Goal: Task Accomplishment & Management: Use online tool/utility

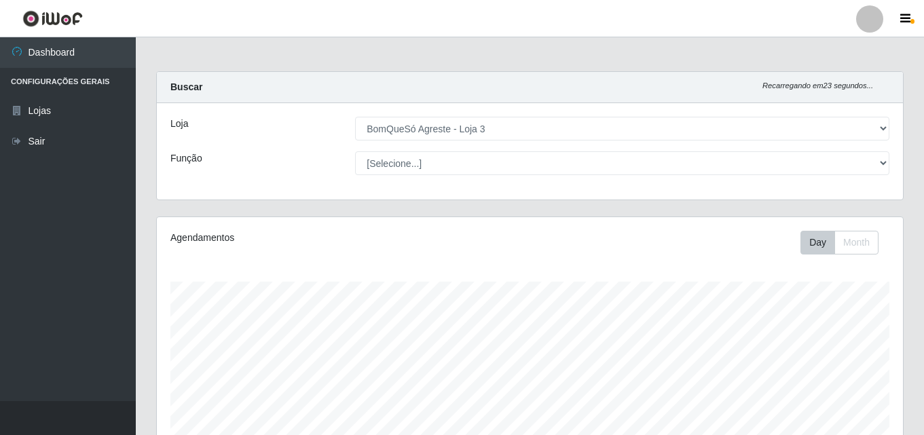
select select "215"
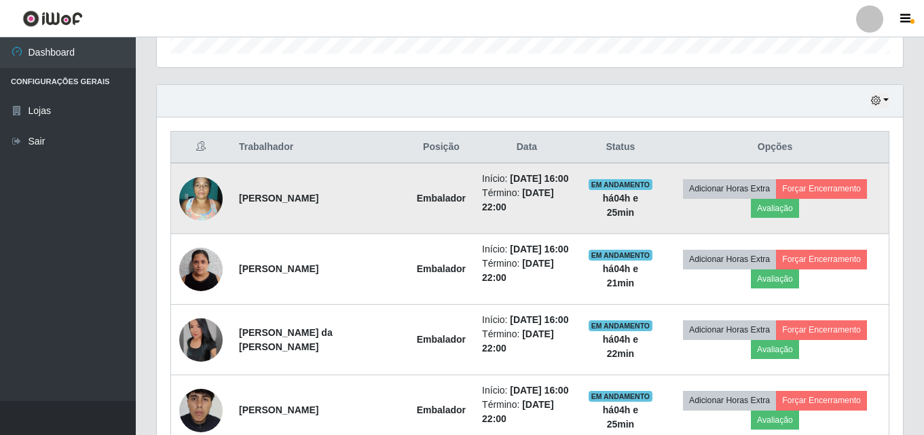
scroll to position [407, 0]
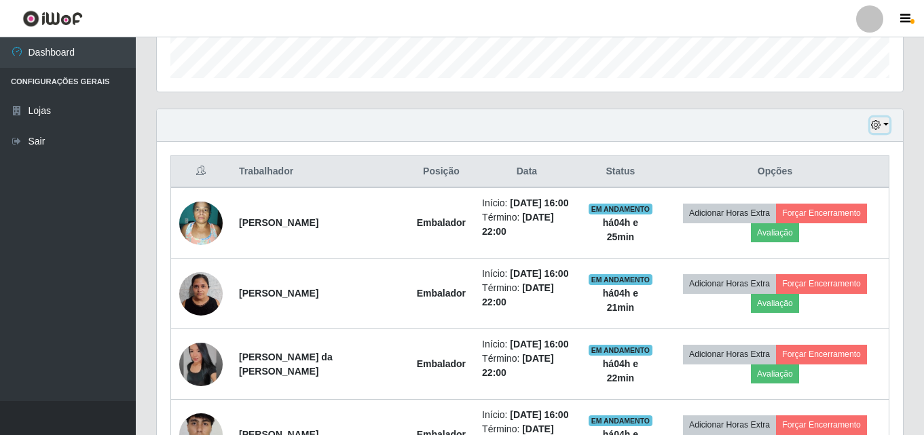
click at [884, 127] on button "button" at bounding box center [880, 125] width 19 height 16
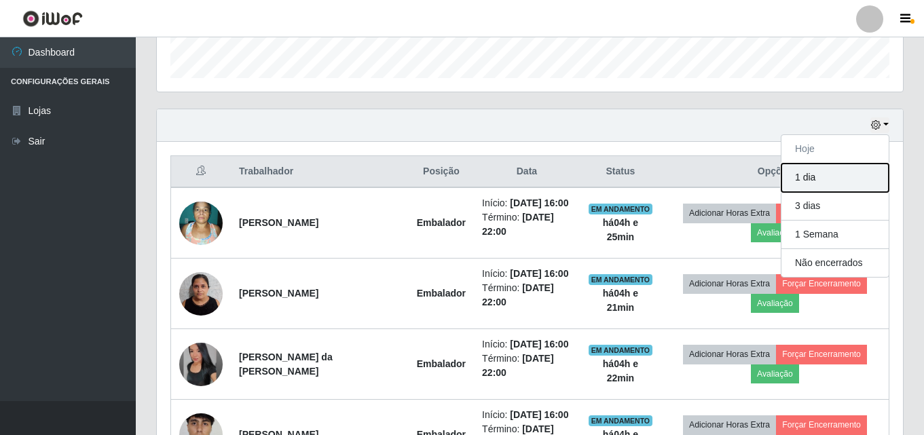
click at [813, 187] on button "1 dia" at bounding box center [835, 178] width 107 height 29
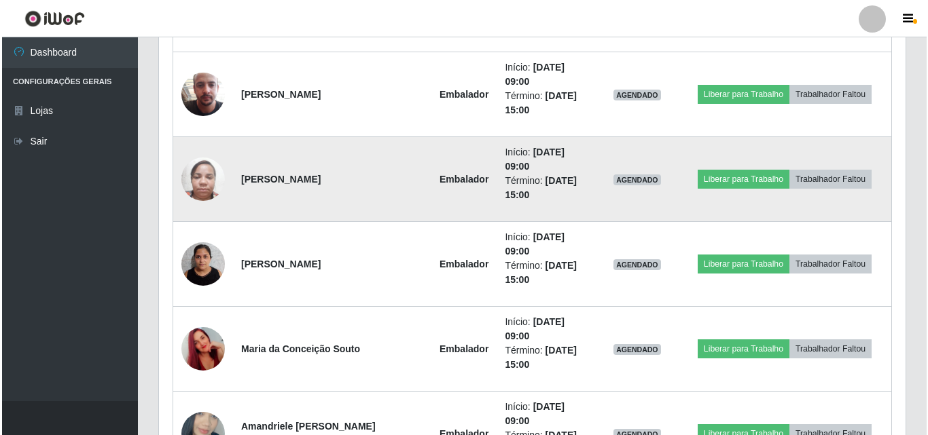
scroll to position [951, 0]
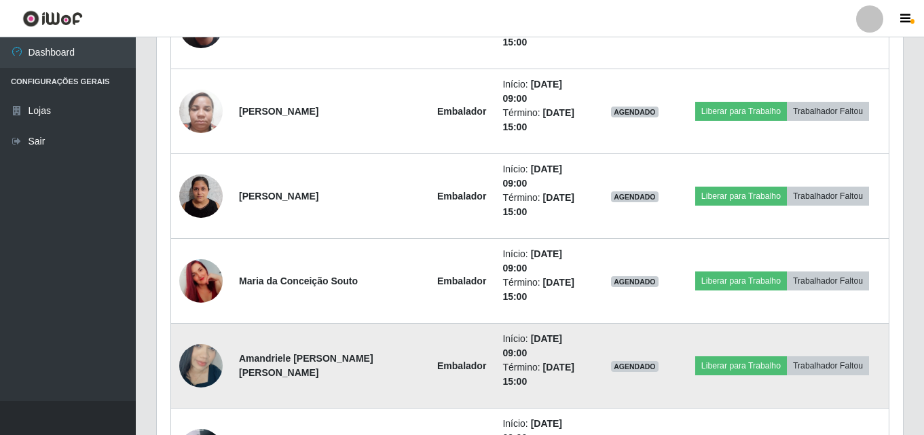
click at [199, 327] on img at bounding box center [200, 365] width 43 height 77
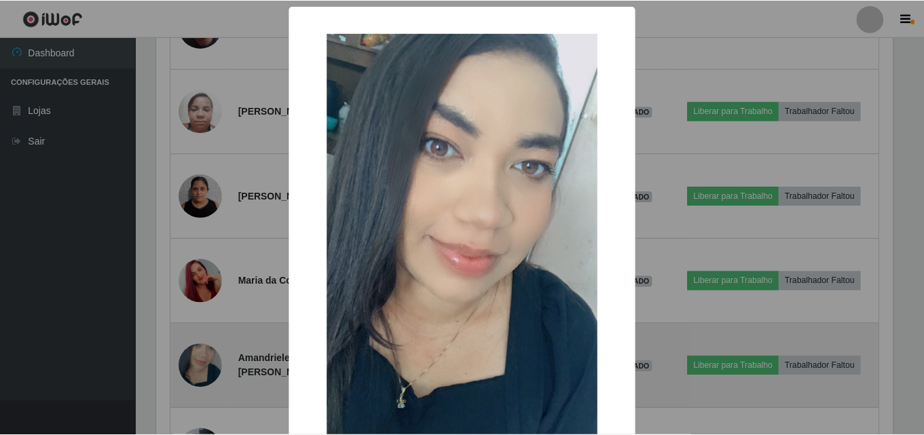
scroll to position [282, 740]
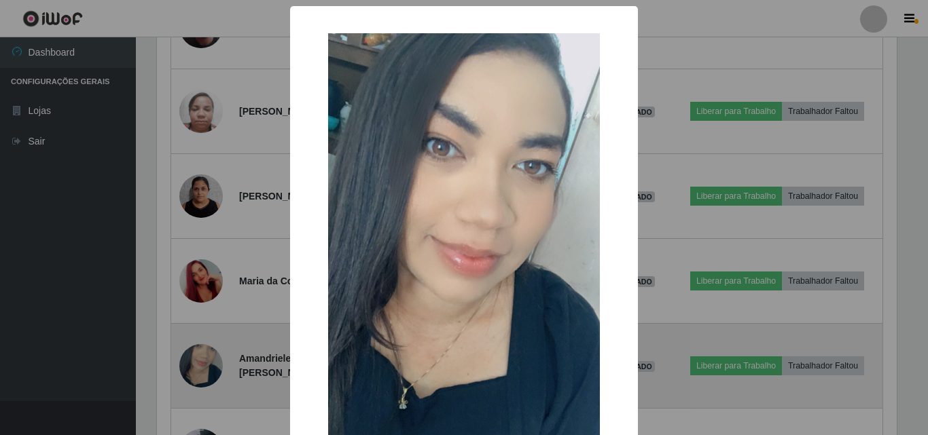
click at [199, 247] on div "× OK Cancel" at bounding box center [464, 217] width 928 height 435
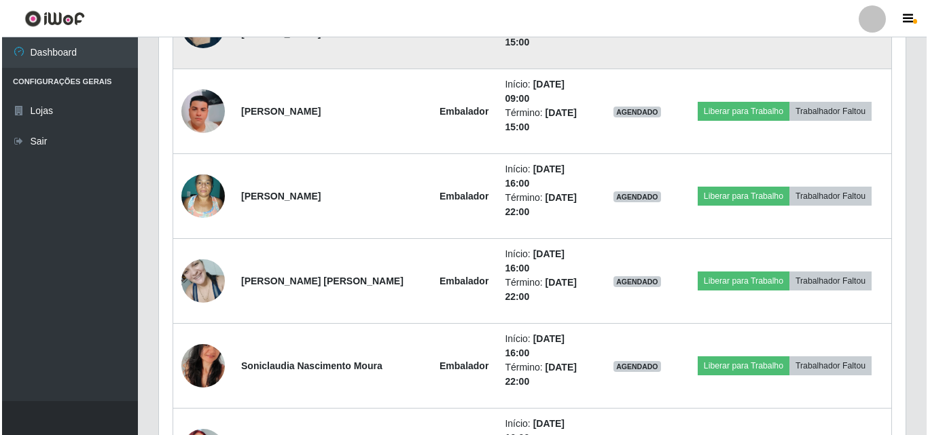
scroll to position [1355, 0]
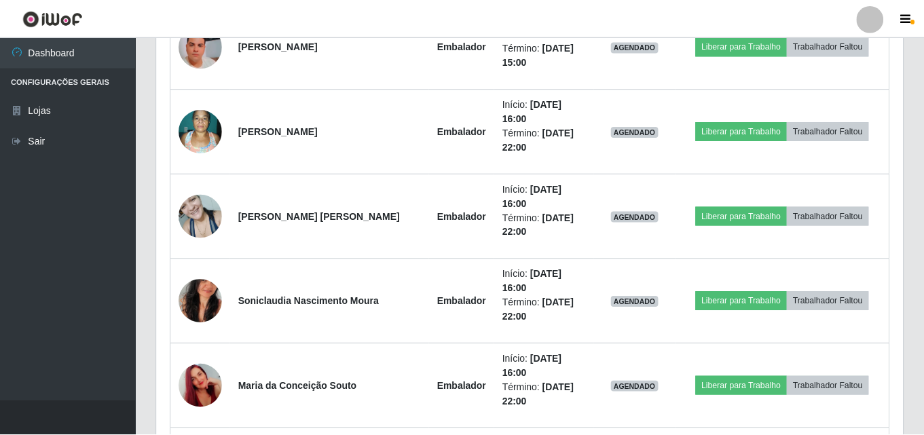
scroll to position [282, 740]
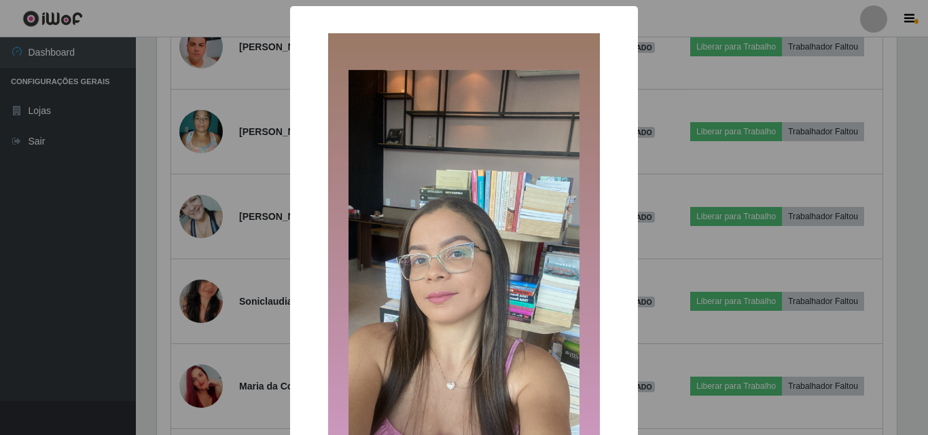
click at [211, 338] on div "× OK Cancel" at bounding box center [464, 217] width 928 height 435
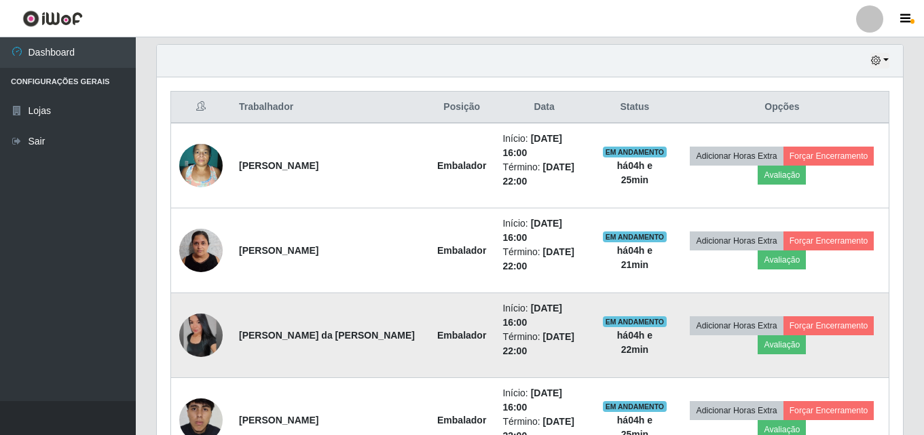
scroll to position [404, 0]
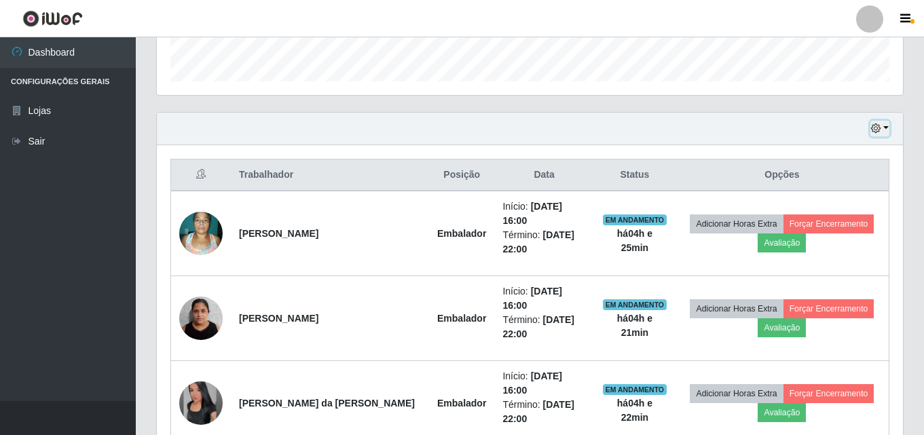
click at [886, 130] on button "button" at bounding box center [880, 129] width 19 height 16
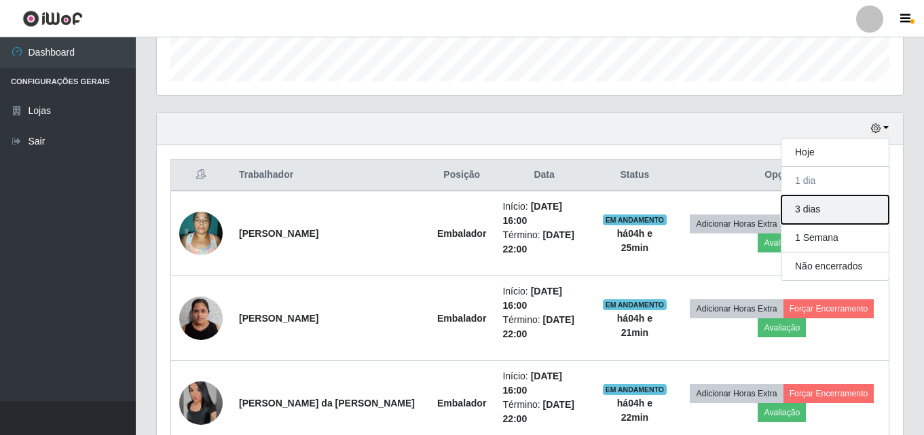
click at [834, 211] on button "3 dias" at bounding box center [835, 210] width 107 height 29
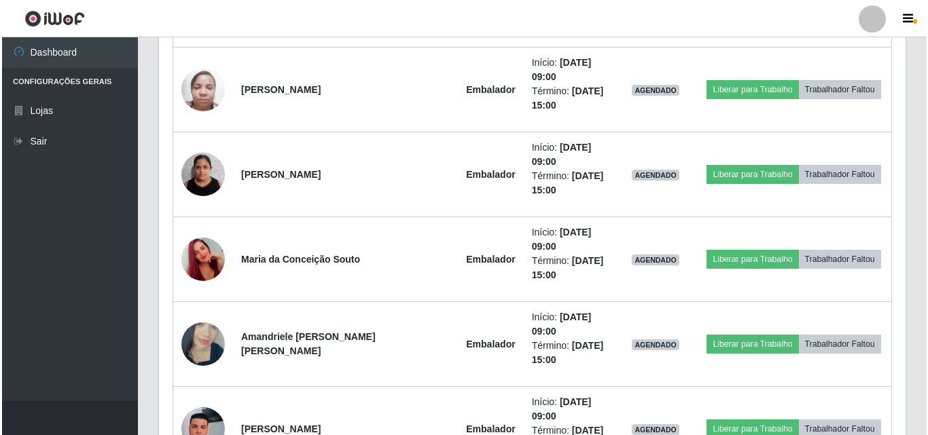
scroll to position [1015, 0]
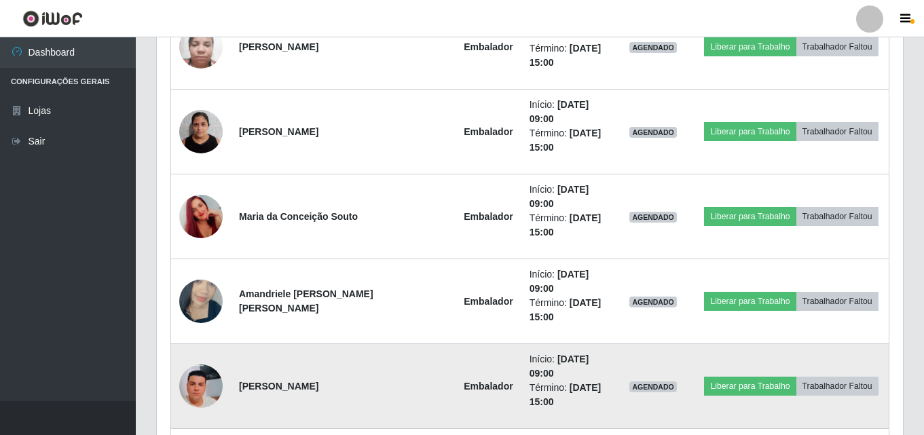
click at [209, 338] on img at bounding box center [200, 386] width 43 height 96
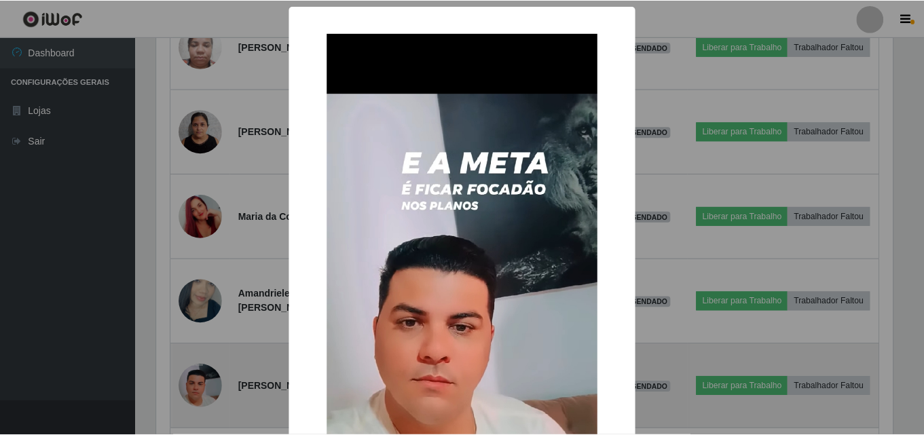
scroll to position [282, 740]
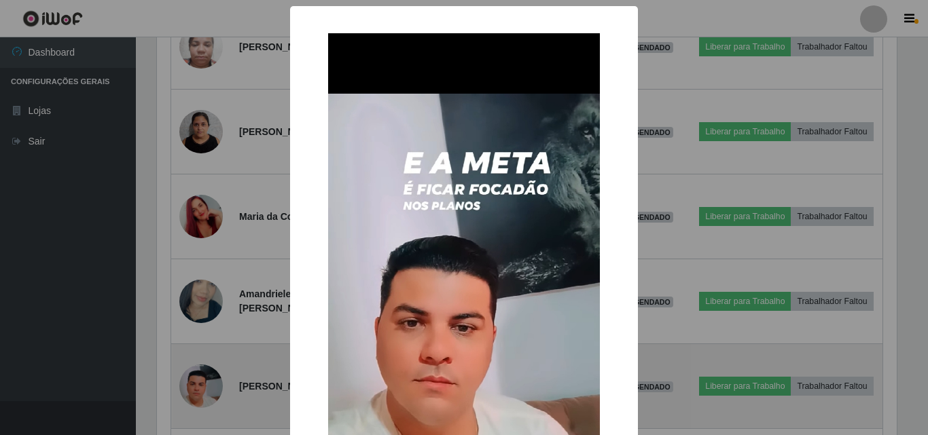
click at [209, 251] on div "× OK Cancel" at bounding box center [464, 217] width 928 height 435
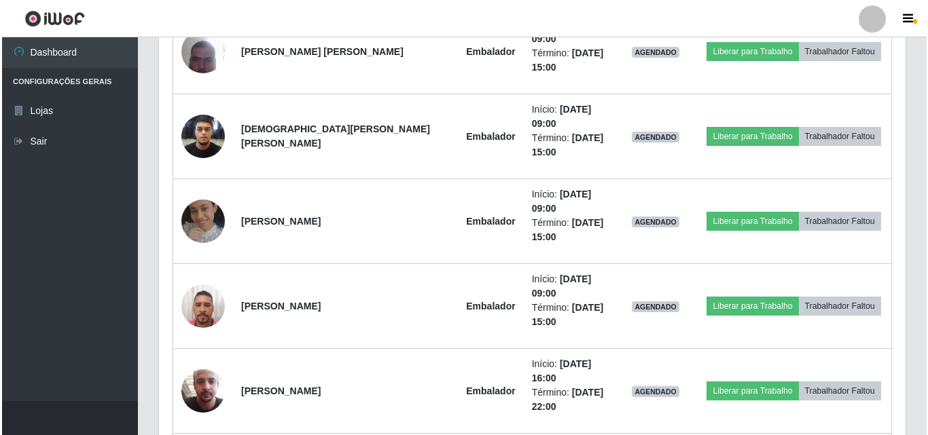
scroll to position [2115, 0]
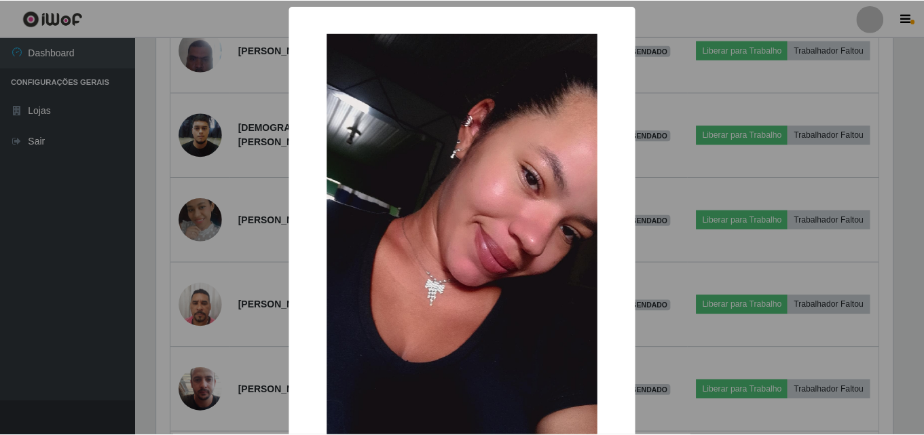
scroll to position [282, 740]
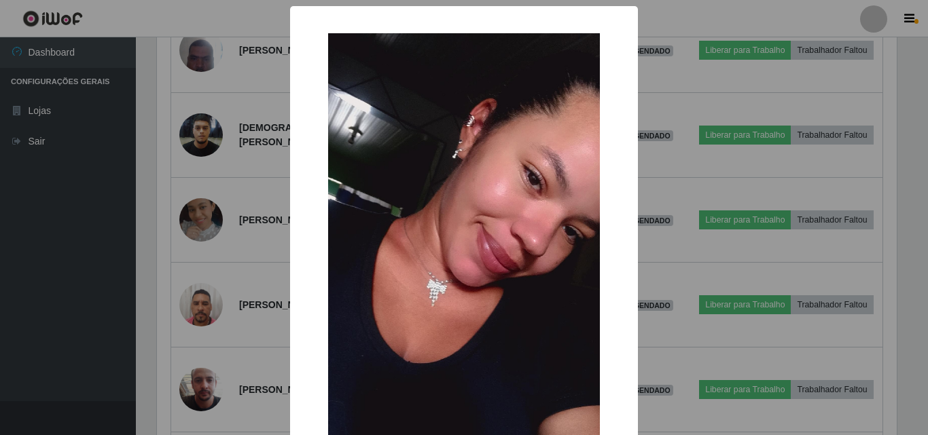
click at [201, 212] on div "× OK Cancel" at bounding box center [464, 217] width 928 height 435
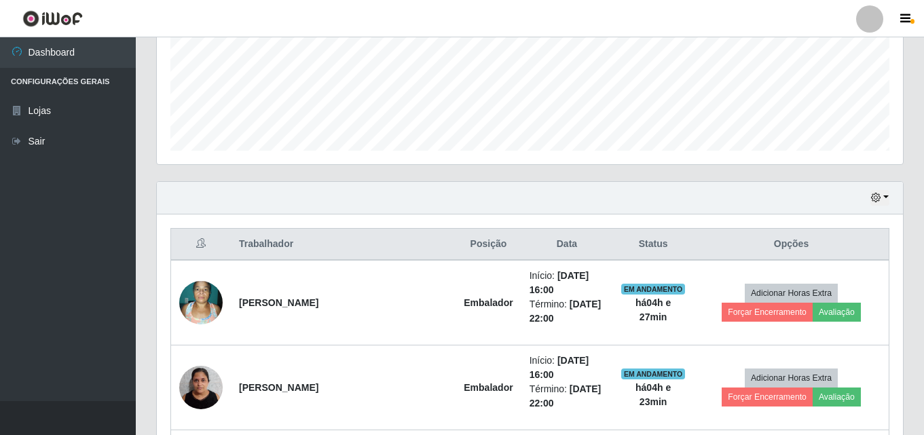
scroll to position [192, 0]
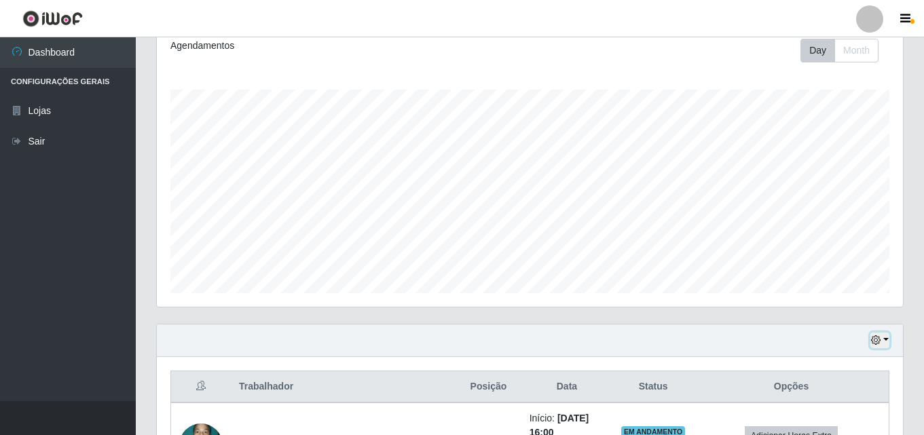
click at [884, 338] on button "button" at bounding box center [880, 341] width 19 height 16
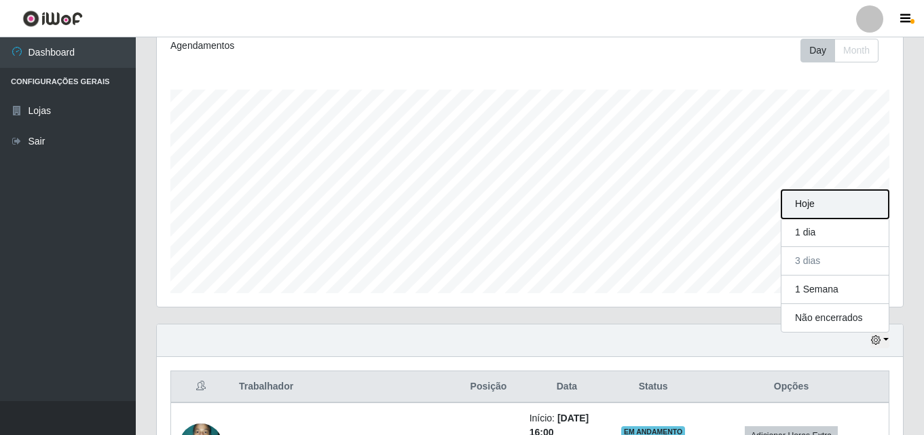
click at [828, 199] on button "Hoje" at bounding box center [835, 204] width 107 height 29
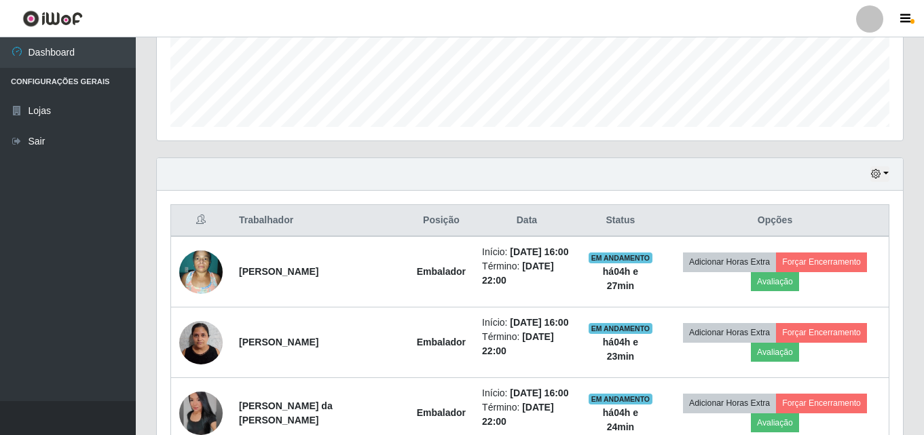
scroll to position [304, 0]
